Goal: Transaction & Acquisition: Purchase product/service

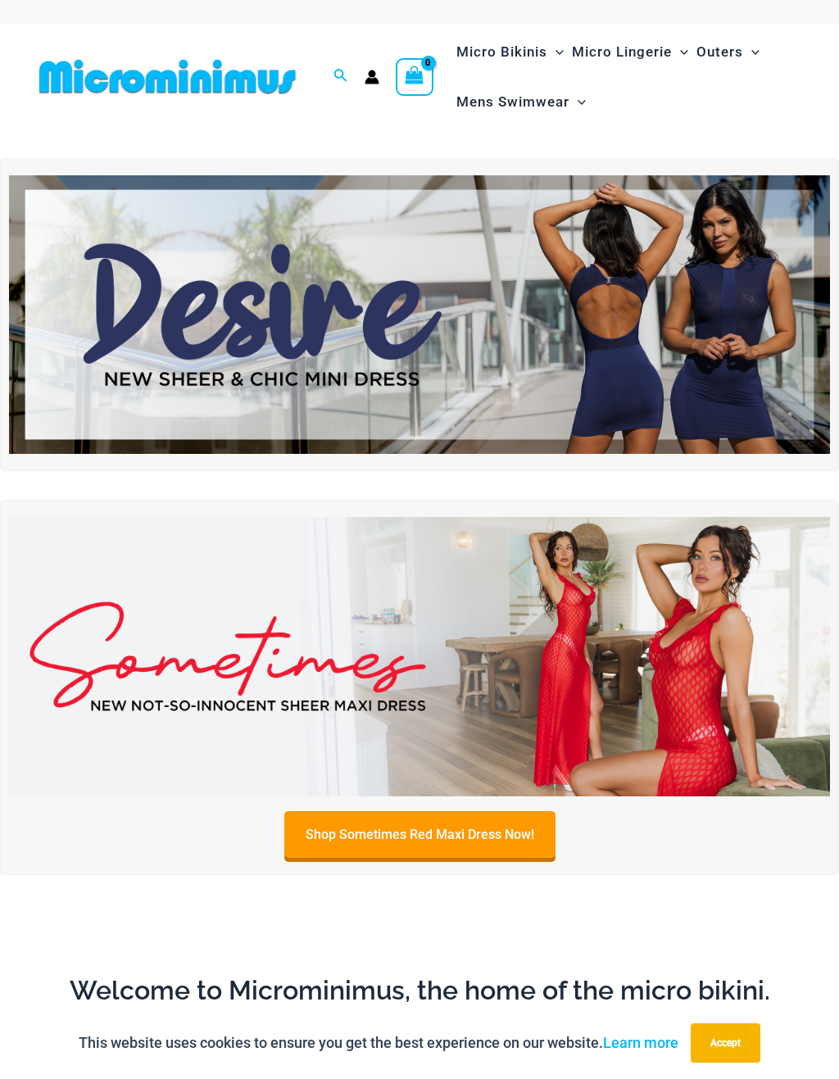
click at [187, 331] on img at bounding box center [419, 314] width 821 height 279
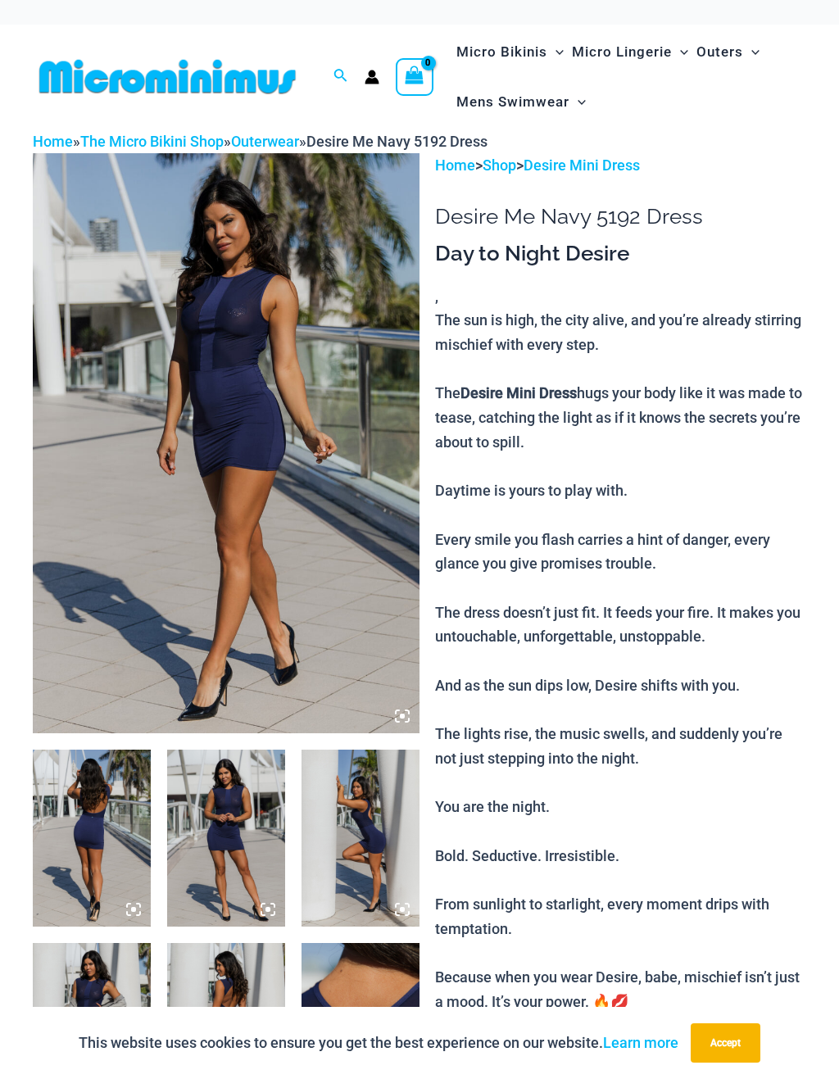
click at [95, 828] on img at bounding box center [92, 837] width 118 height 177
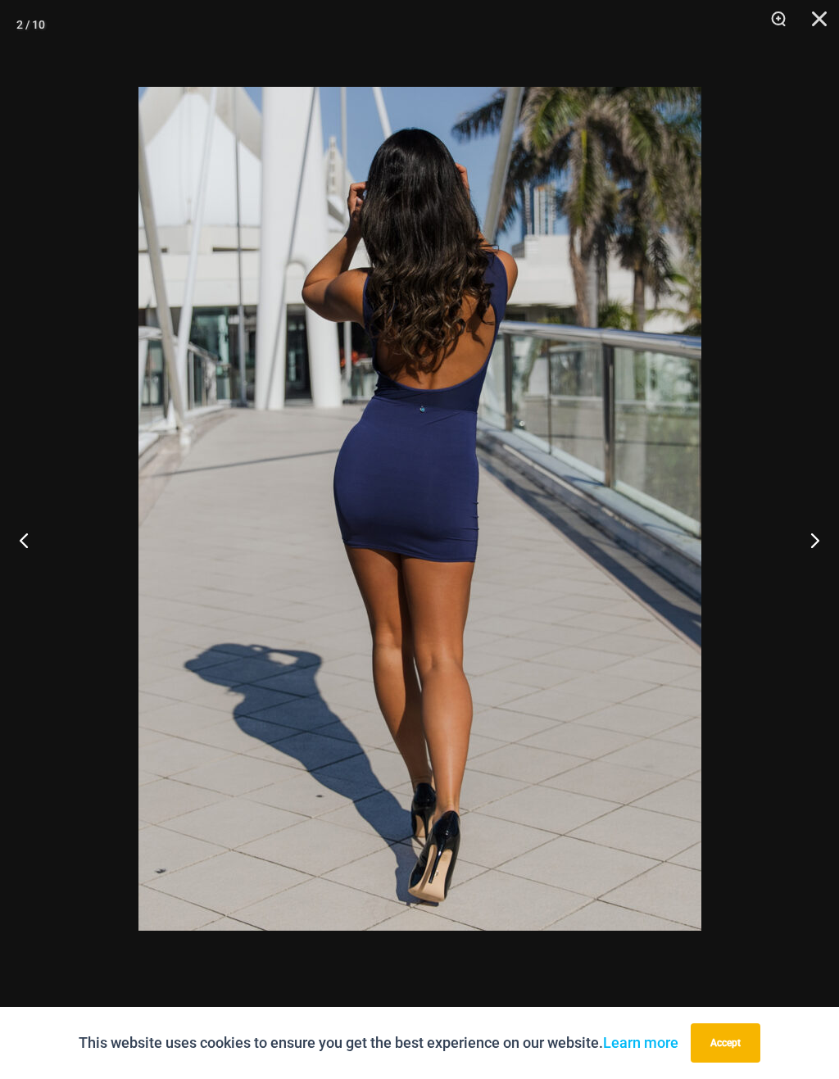
click at [816, 536] on button "Next" at bounding box center [807, 540] width 61 height 82
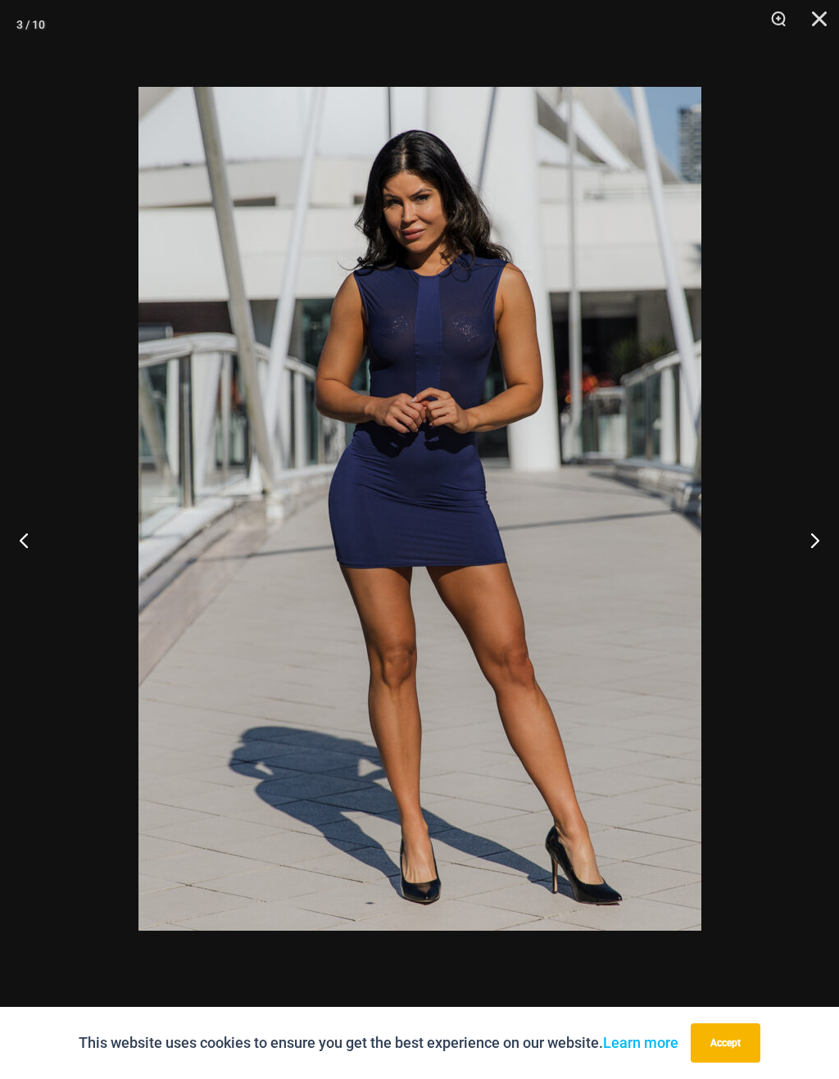
click at [814, 540] on button "Next" at bounding box center [807, 540] width 61 height 82
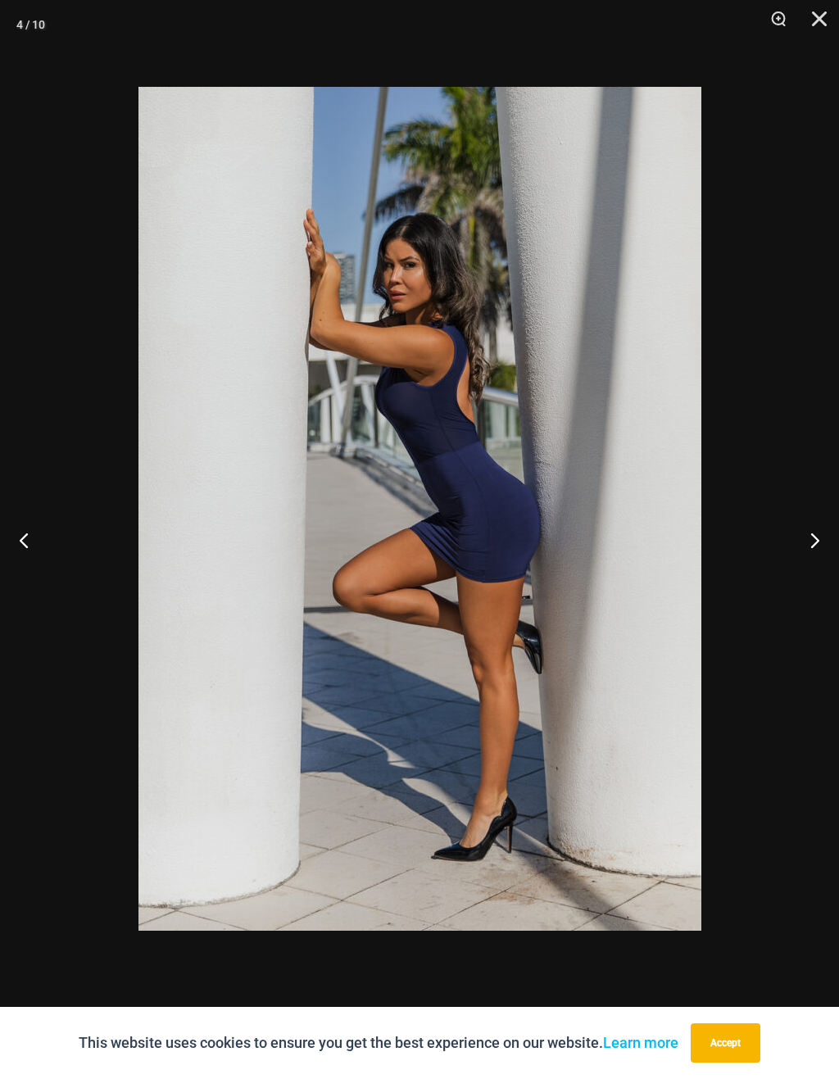
click at [816, 540] on button "Next" at bounding box center [807, 540] width 61 height 82
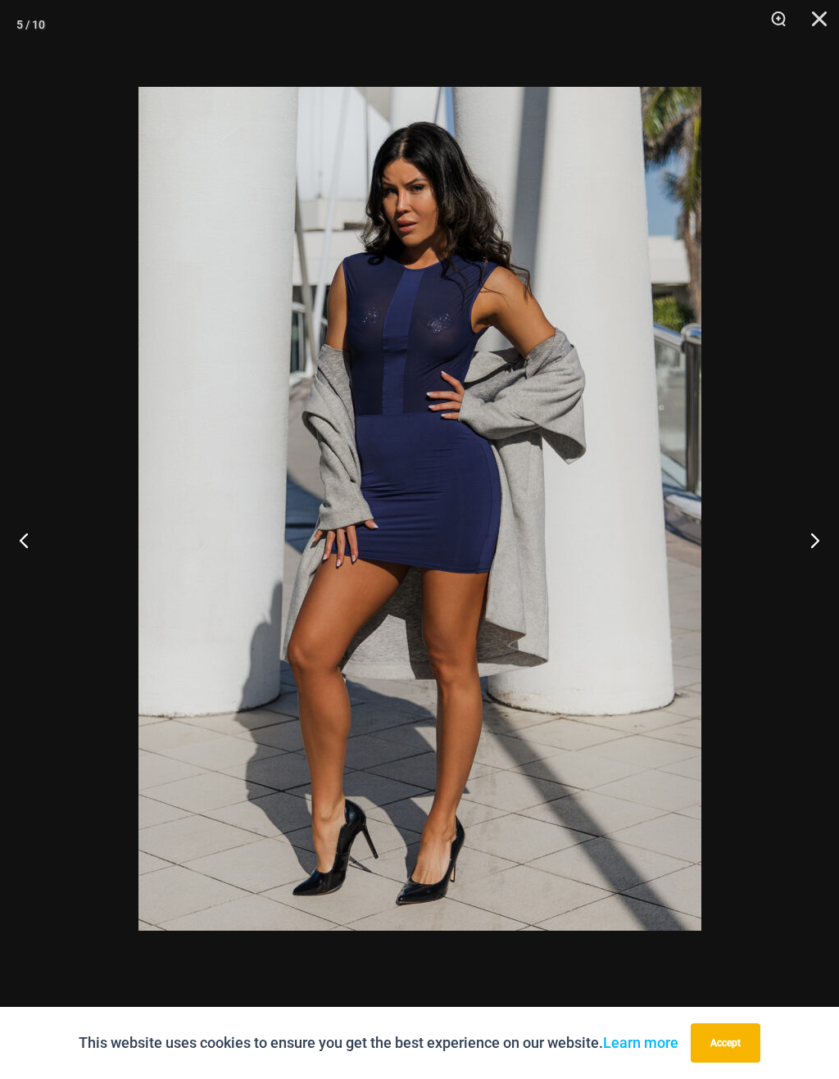
click at [814, 541] on button "Next" at bounding box center [807, 540] width 61 height 82
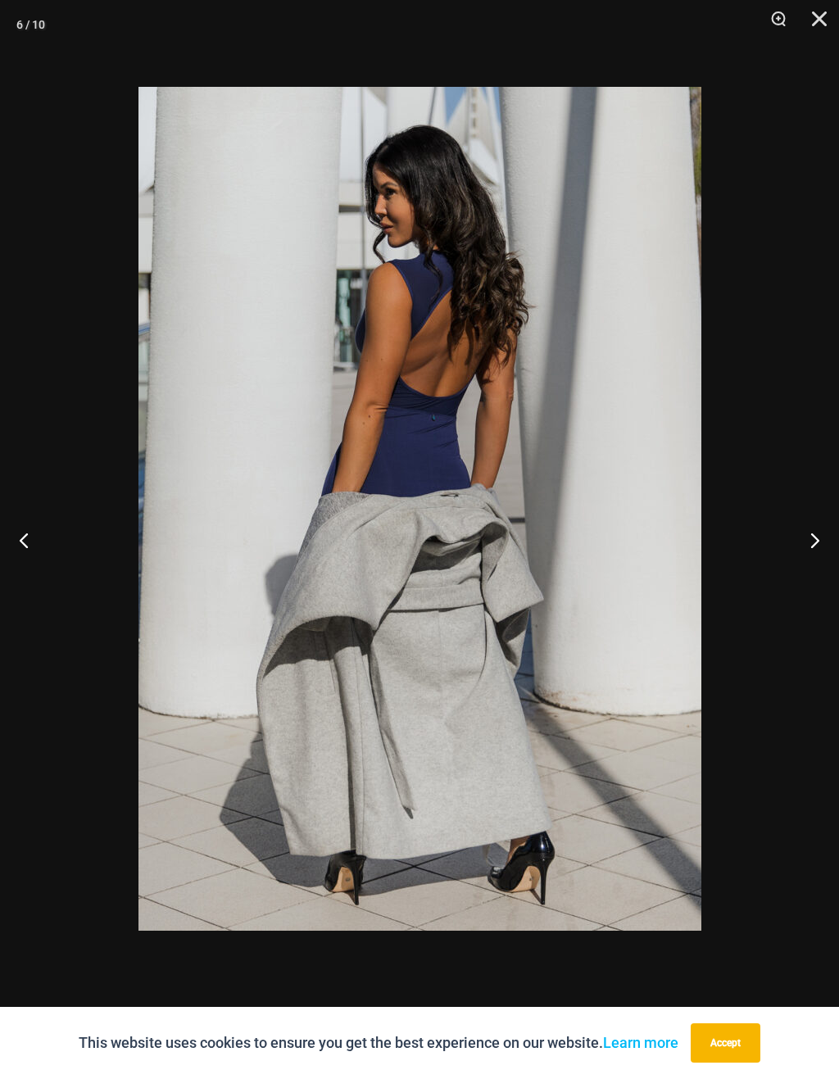
click at [810, 532] on button "Next" at bounding box center [807, 540] width 61 height 82
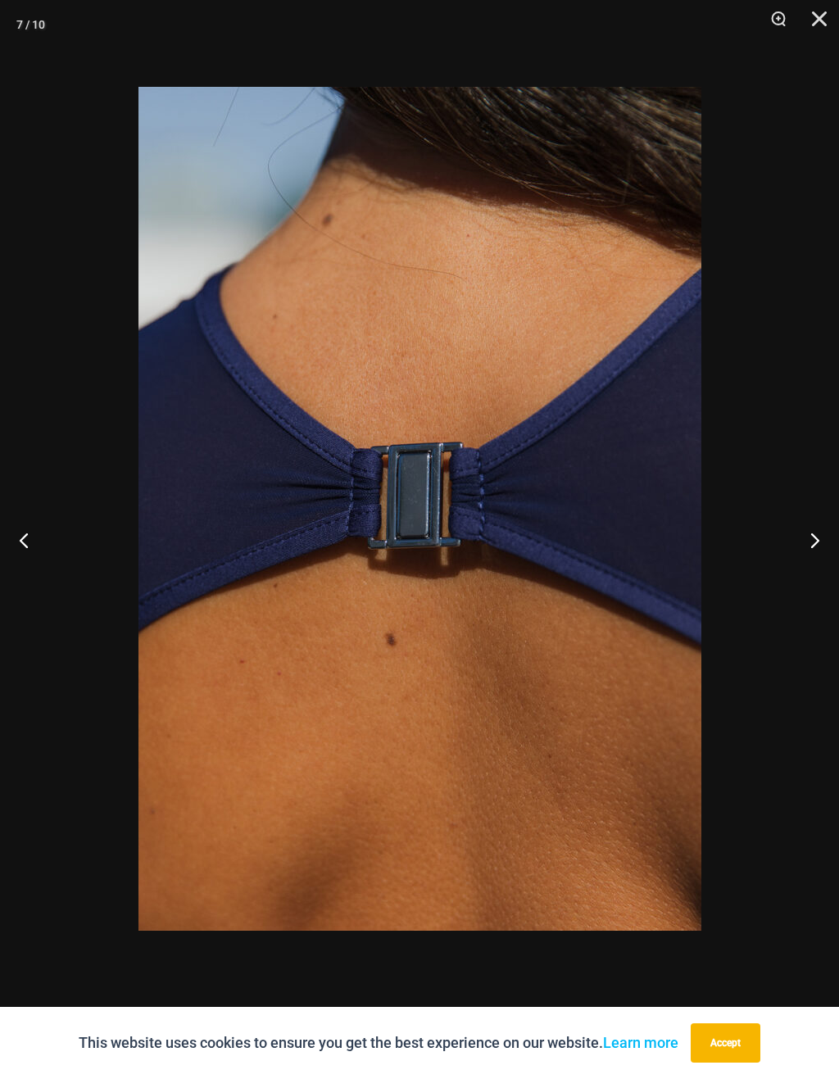
click at [812, 532] on button "Next" at bounding box center [807, 540] width 61 height 82
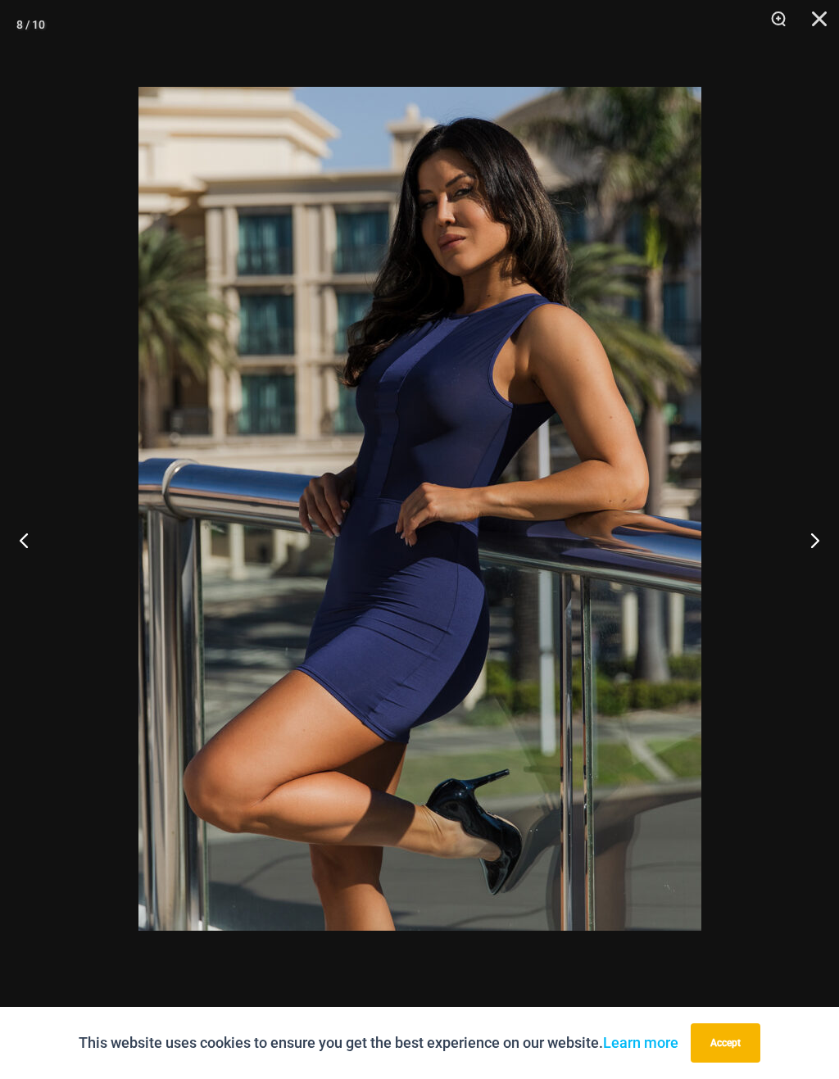
click at [816, 536] on button "Next" at bounding box center [807, 540] width 61 height 82
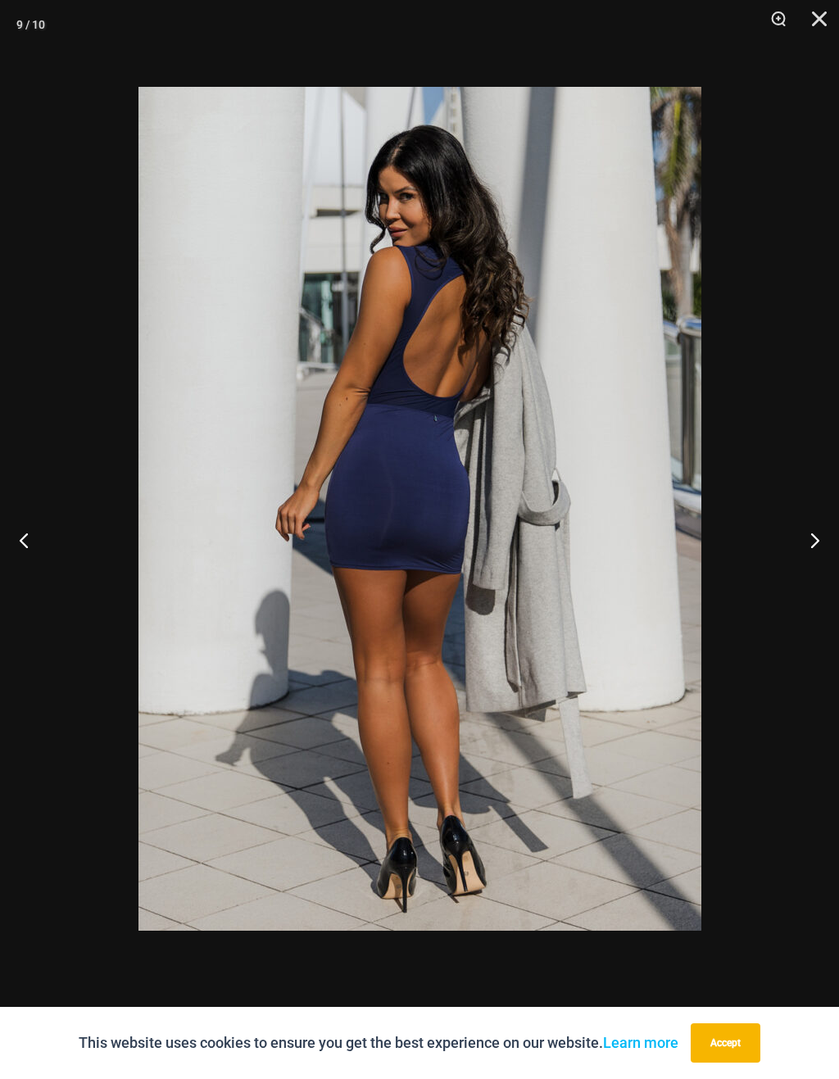
click at [817, 538] on button "Next" at bounding box center [807, 540] width 61 height 82
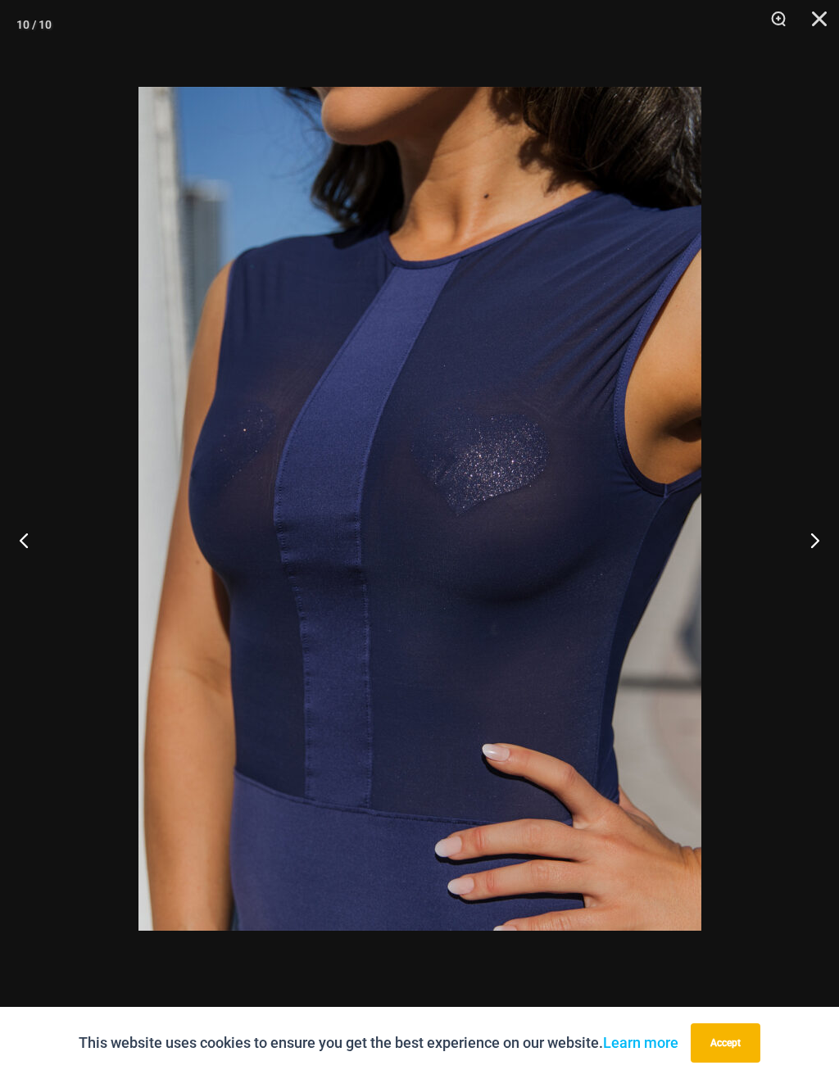
click at [808, 536] on button "Next" at bounding box center [807, 540] width 61 height 82
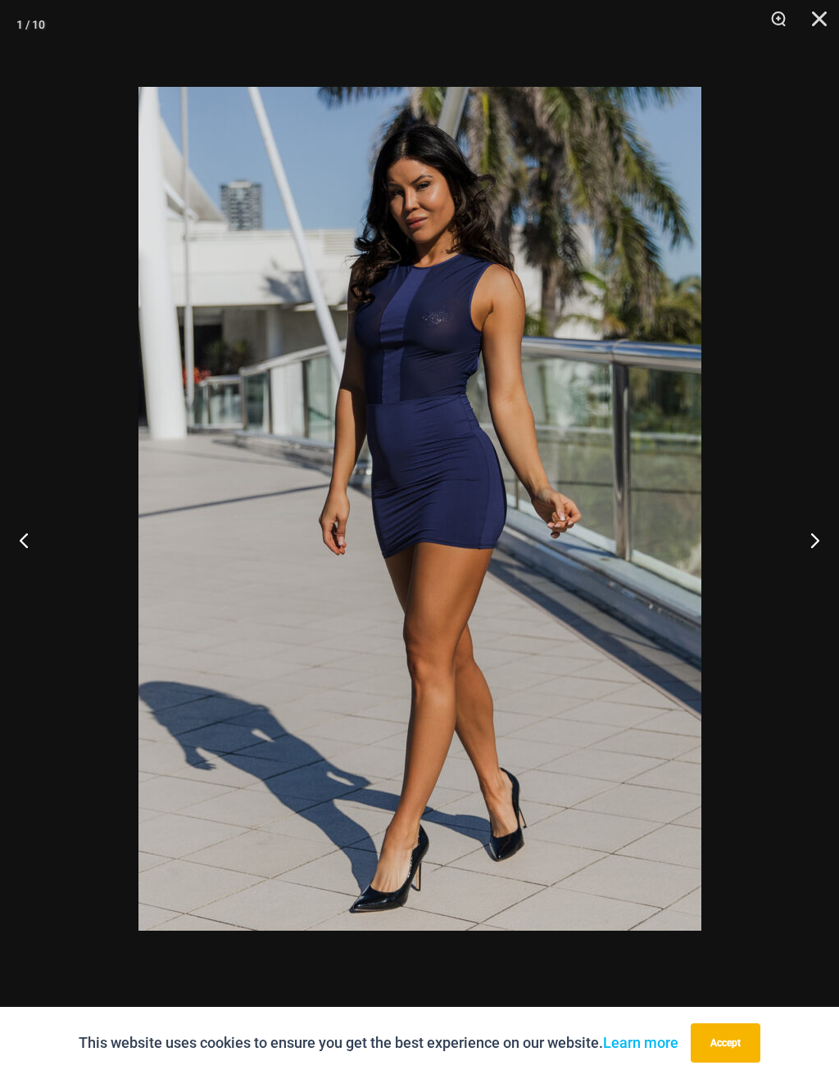
click at [817, 536] on button "Next" at bounding box center [807, 540] width 61 height 82
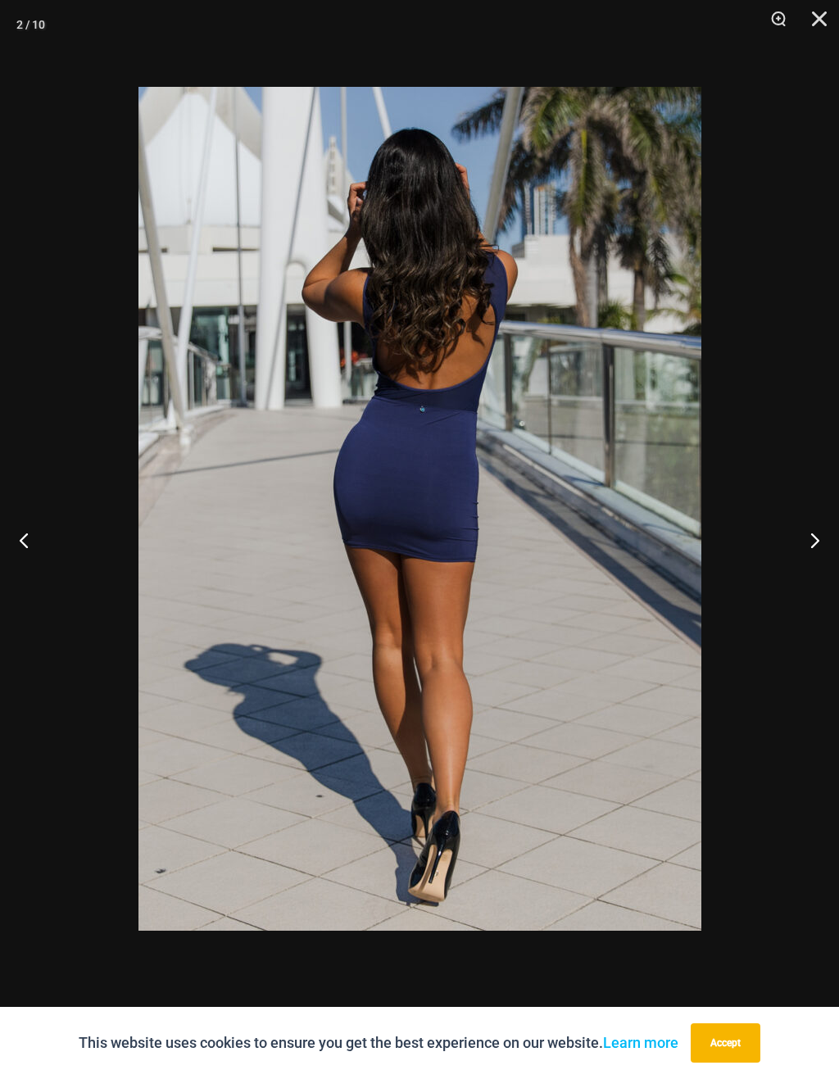
click at [817, 539] on button "Next" at bounding box center [807, 540] width 61 height 82
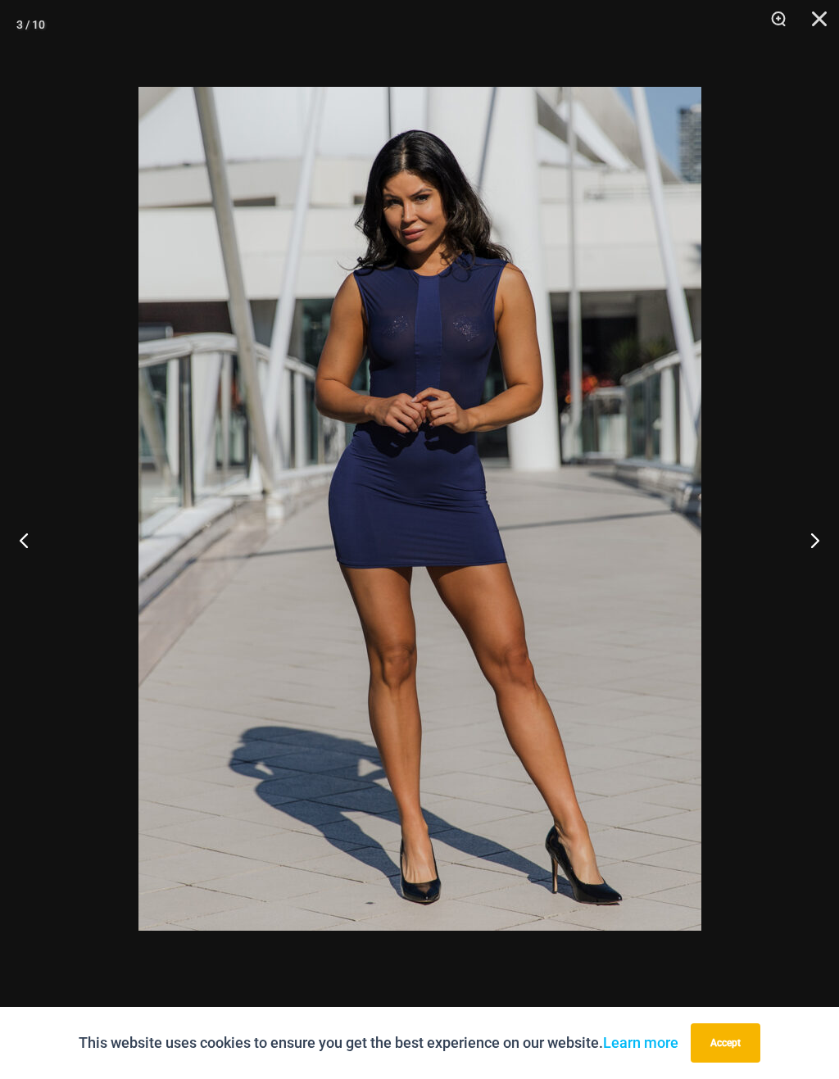
click at [816, 545] on button "Next" at bounding box center [807, 540] width 61 height 82
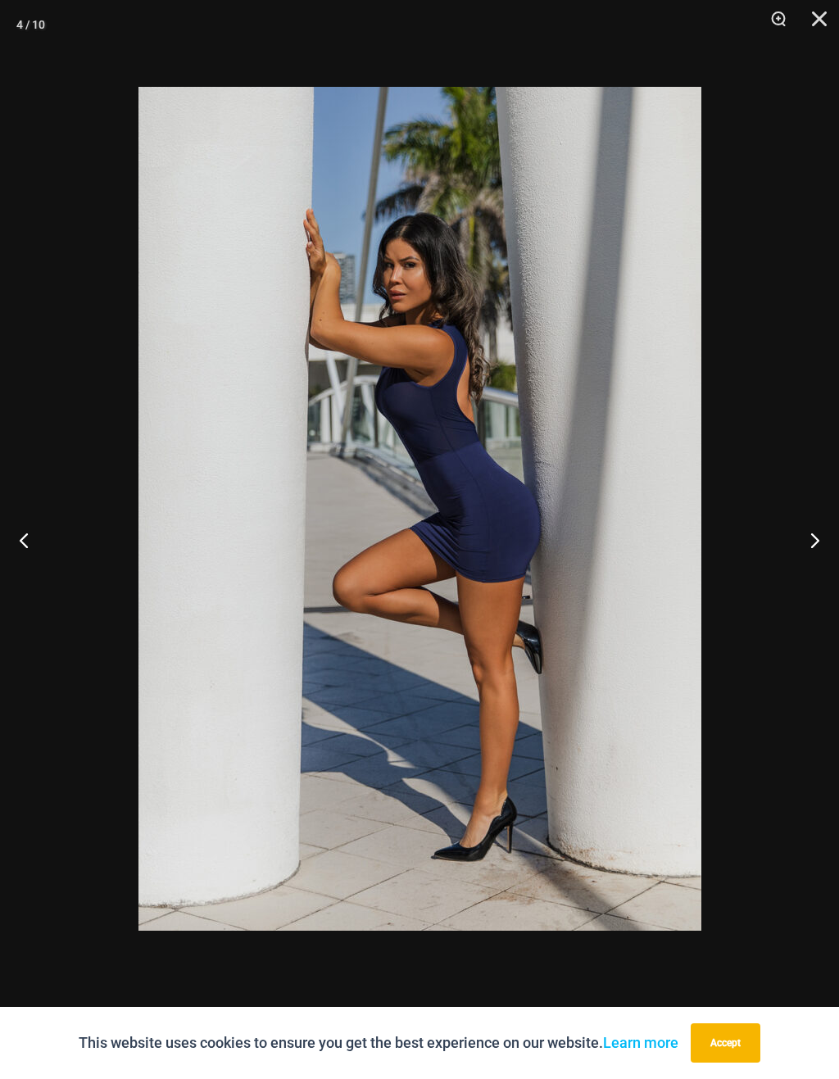
click at [817, 29] on button "Close" at bounding box center [813, 24] width 41 height 49
